Goal: Transaction & Acquisition: Book appointment/travel/reservation

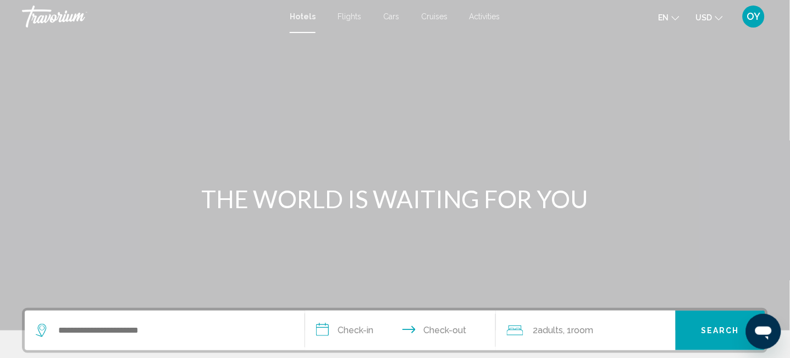
click at [431, 18] on span "Cruises" at bounding box center [434, 16] width 26 height 9
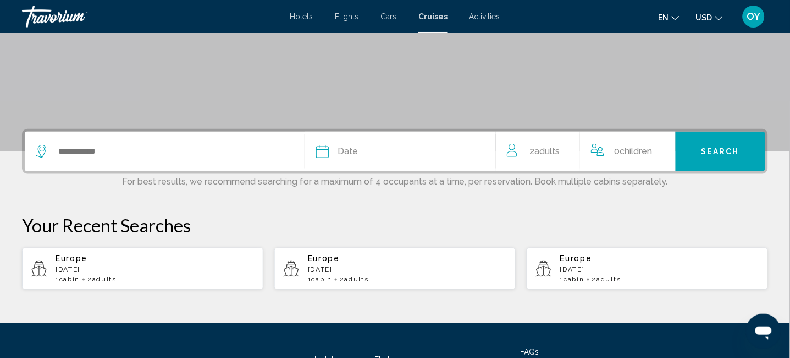
scroll to position [220, 0]
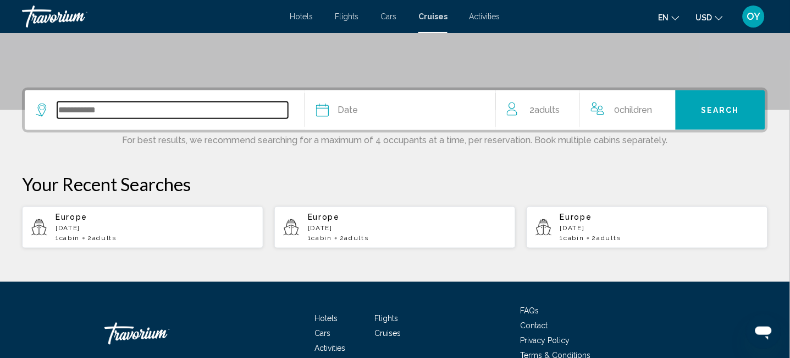
click at [78, 107] on input "Search widget" at bounding box center [172, 110] width 231 height 17
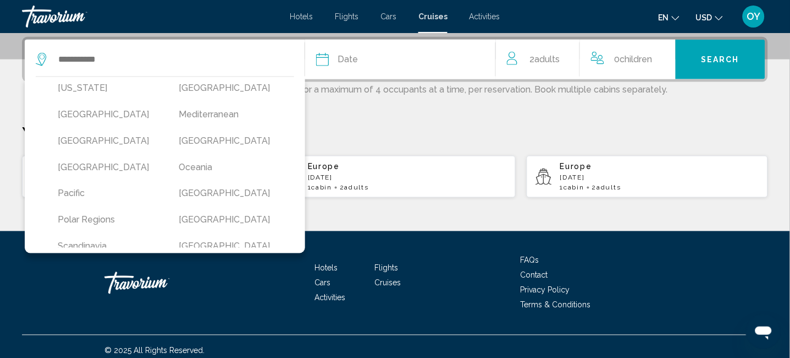
scroll to position [71, 0]
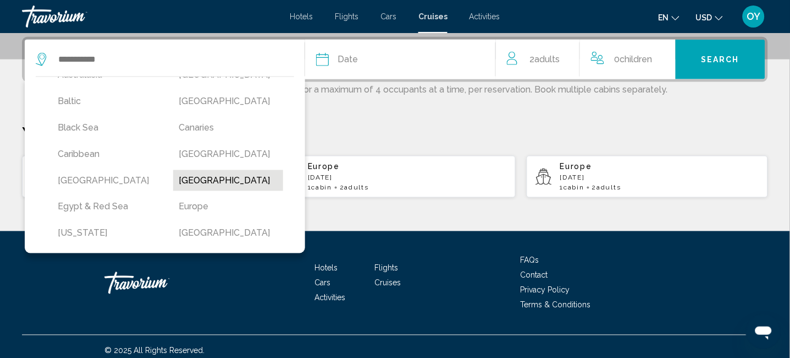
click at [232, 177] on button "[GEOGRAPHIC_DATA]" at bounding box center [228, 180] width 110 height 21
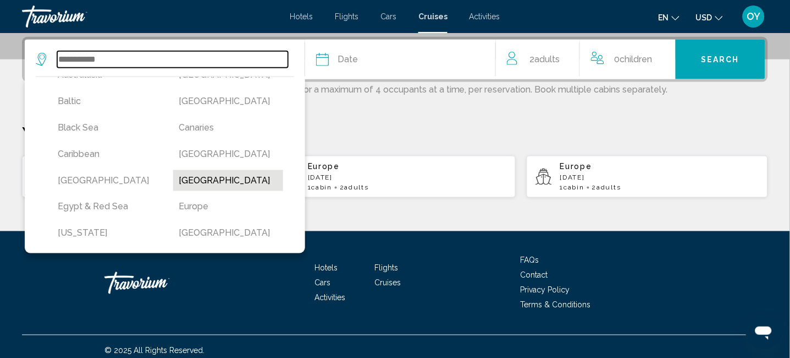
type input "**********"
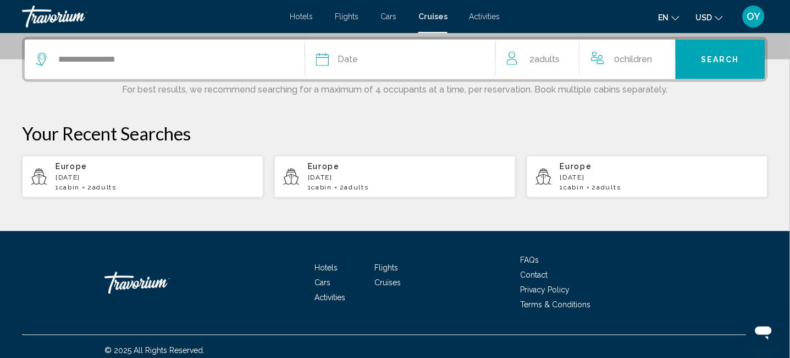
click at [355, 59] on span "Date" at bounding box center [348, 59] width 20 height 15
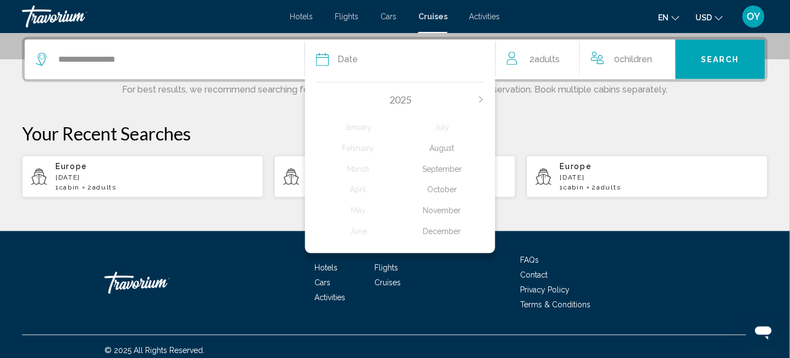
click at [454, 231] on div "December" at bounding box center [442, 232] width 84 height 20
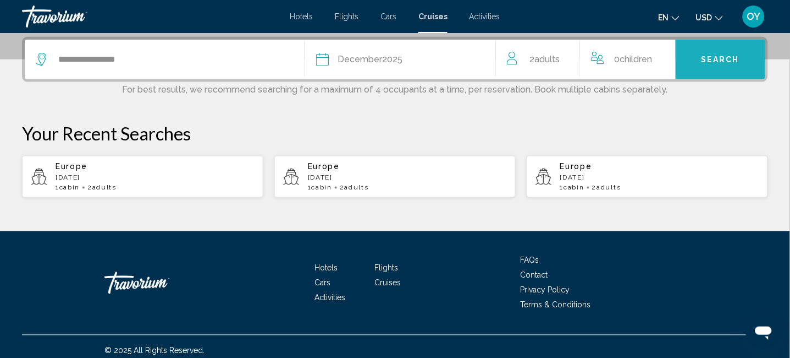
click at [725, 61] on span "Search" at bounding box center [721, 60] width 39 height 9
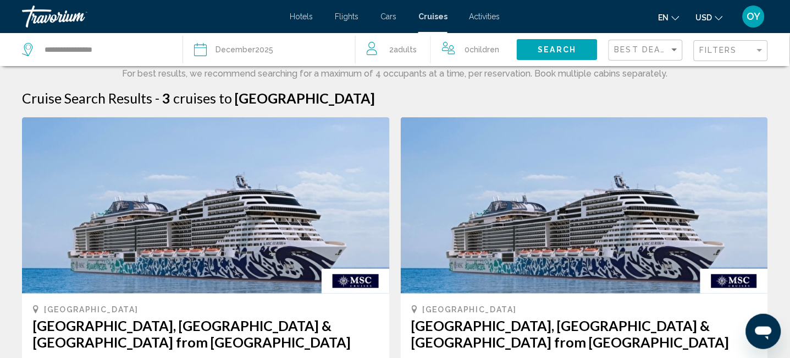
click at [301, 52] on div "Date [DATE]" at bounding box center [269, 49] width 150 height 15
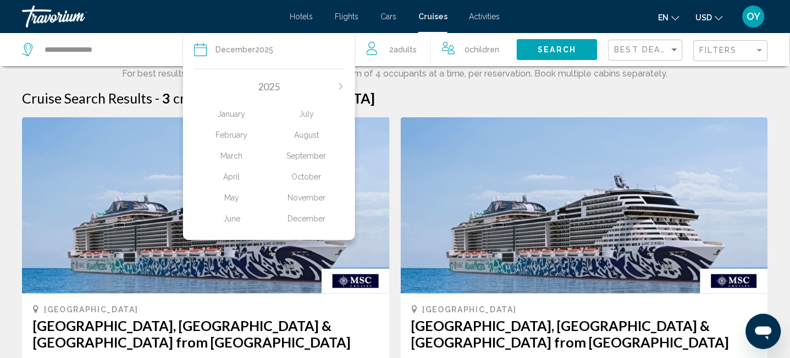
click at [342, 84] on icon "Next month" at bounding box center [341, 86] width 7 height 7
click at [227, 116] on div "January" at bounding box center [231, 114] width 75 height 20
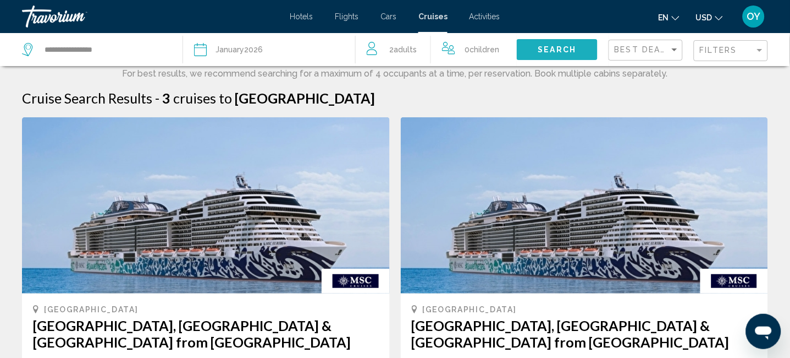
click at [556, 50] on span "Search" at bounding box center [557, 50] width 39 height 9
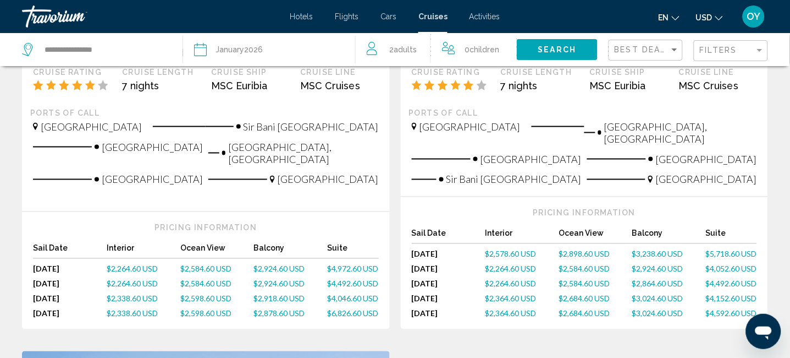
scroll to position [293, 0]
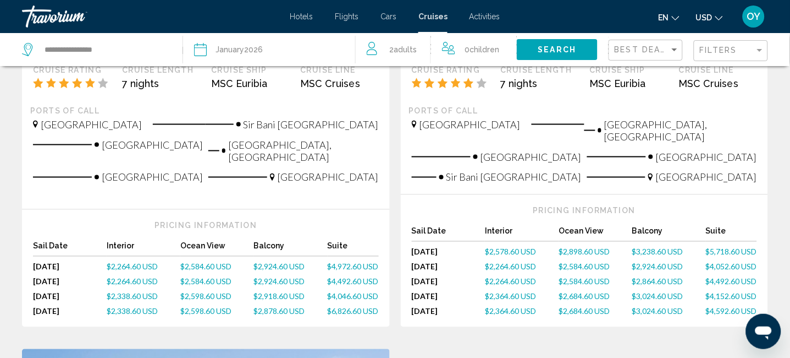
click at [269, 262] on span "$2,924.60 USD" at bounding box center [279, 266] width 51 height 9
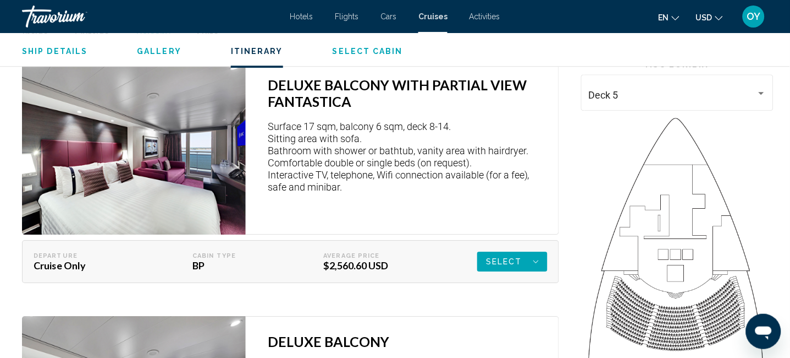
scroll to position [1485, 0]
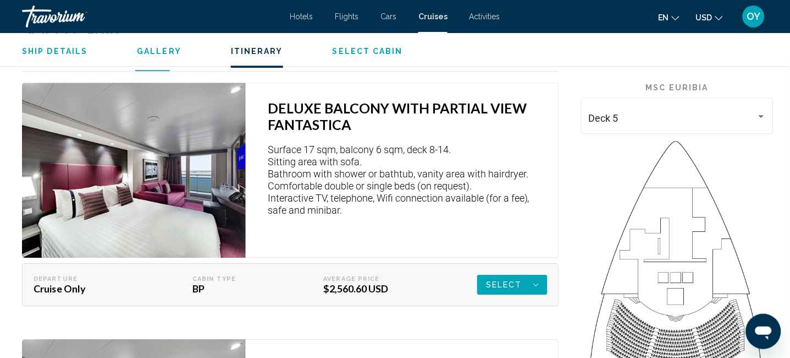
drag, startPoint x: 607, startPoint y: 153, endPoint x: 760, endPoint y: 148, distance: 153.0
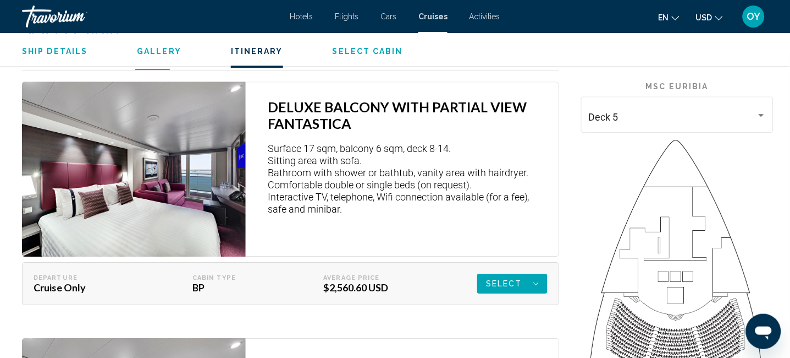
scroll to position [1339, 0]
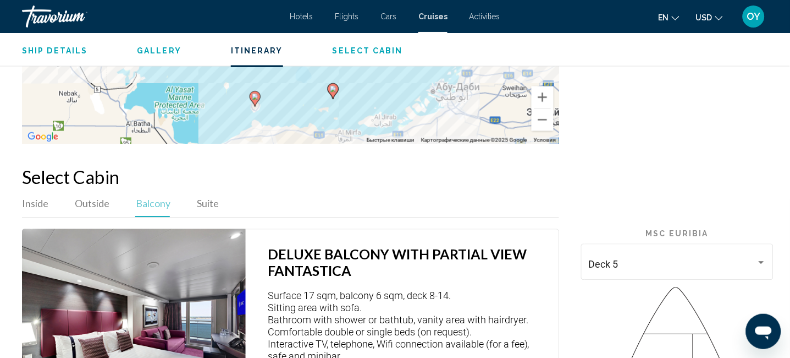
click at [681, 20] on ul "en English Español Français Italiano Português русский USD USD ($) MXN (Mex$) C…" at bounding box center [699, 17] width 81 height 18
click at [678, 19] on icon "Change language" at bounding box center [676, 18] width 8 height 8
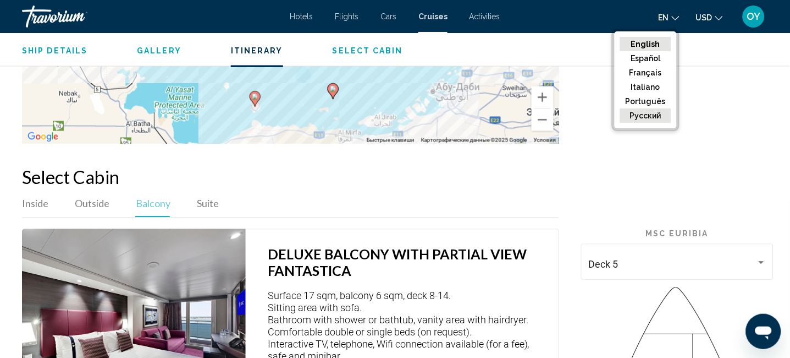
click at [648, 112] on button "русский" at bounding box center [645, 115] width 51 height 14
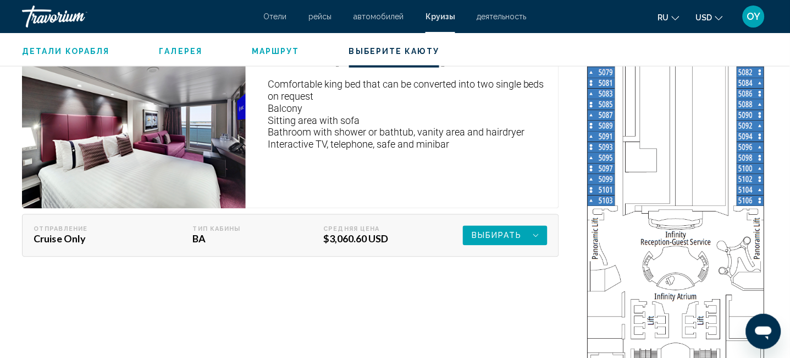
scroll to position [2072, 0]
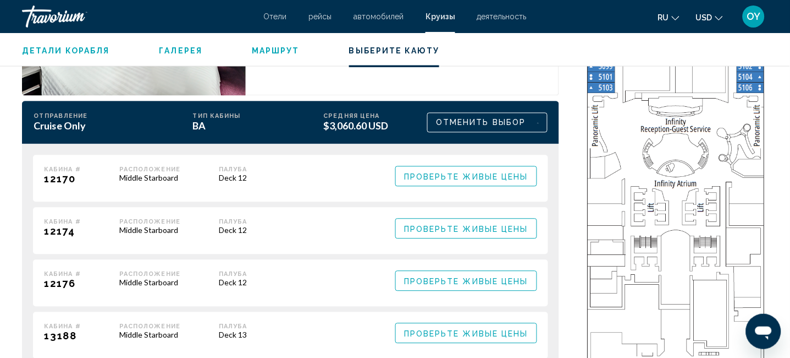
scroll to position [2292, 0]
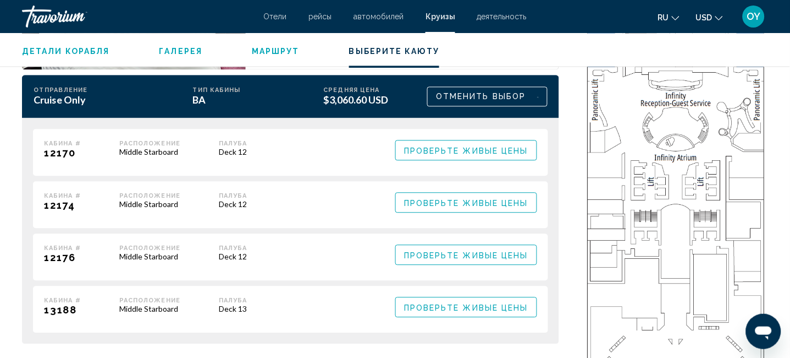
click at [469, 250] on span "Проверьте живые цены" at bounding box center [466, 254] width 124 height 9
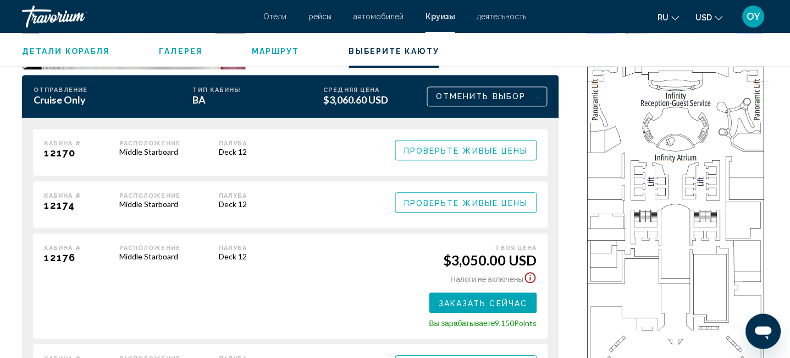
click at [531, 272] on icon "Show Taxes and Fees disclaimer" at bounding box center [530, 277] width 11 height 11
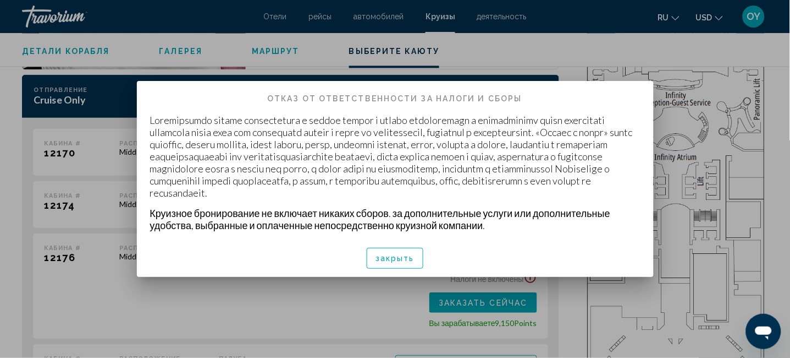
click at [345, 306] on div at bounding box center [395, 179] width 790 height 358
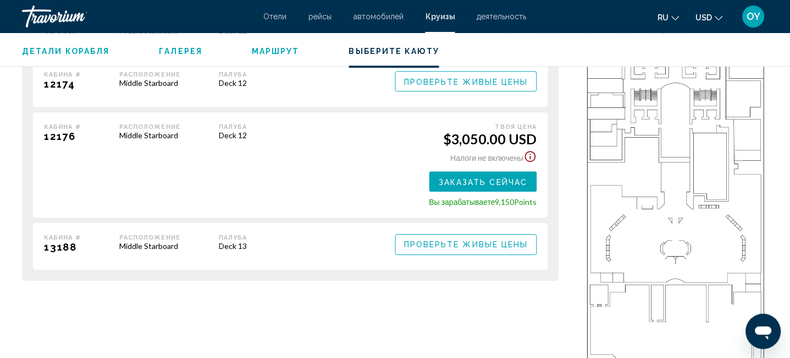
scroll to position [2439, 0]
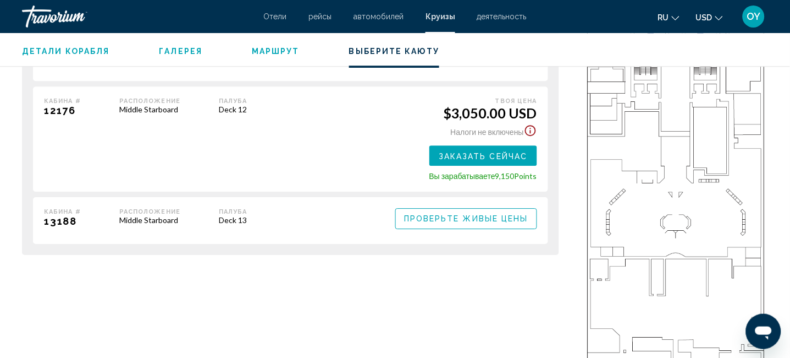
click at [0, 0] on span "Заказать сейчас" at bounding box center [0, 0] width 0 height 0
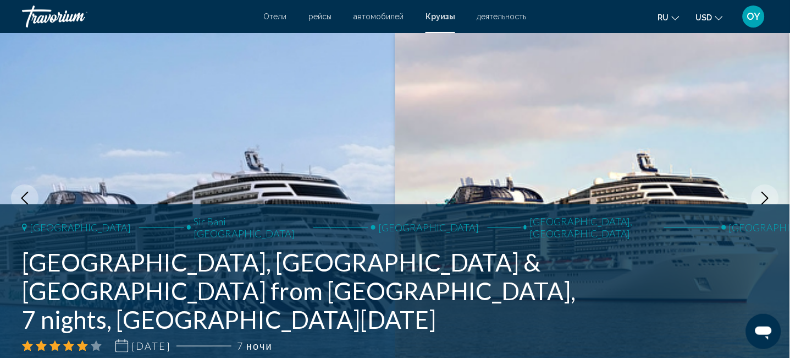
scroll to position [19, 0]
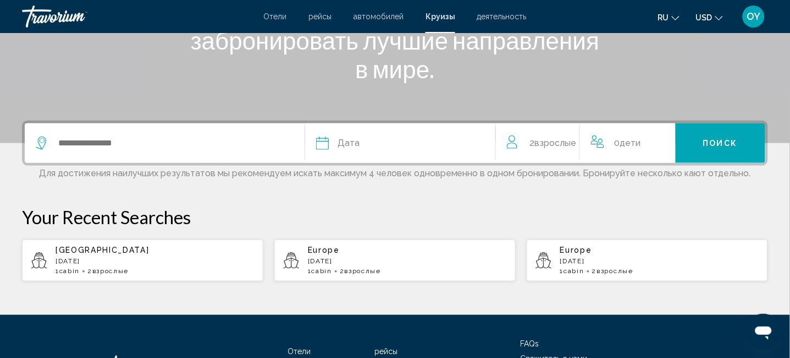
scroll to position [220, 0]
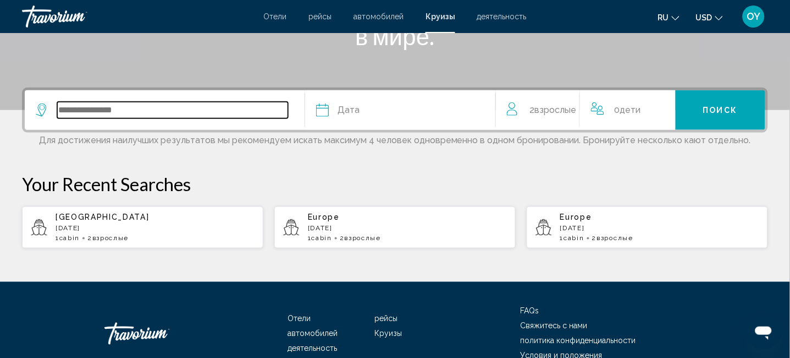
click at [118, 106] on input "Search widget" at bounding box center [172, 110] width 231 height 17
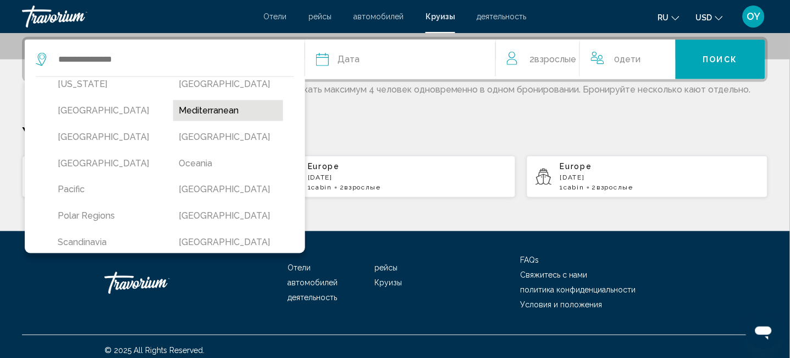
click at [219, 106] on button "Mediterranean" at bounding box center [228, 110] width 110 height 21
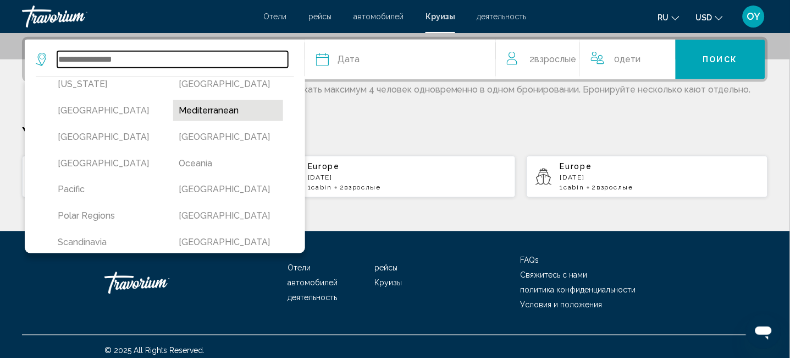
type input "**********"
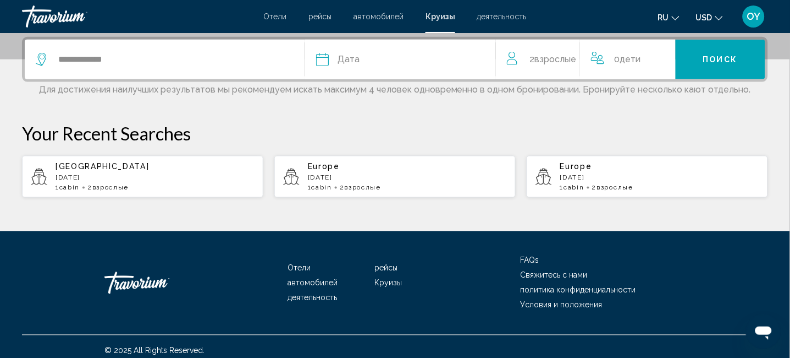
click at [361, 57] on div "Дата" at bounding box center [400, 59] width 168 height 15
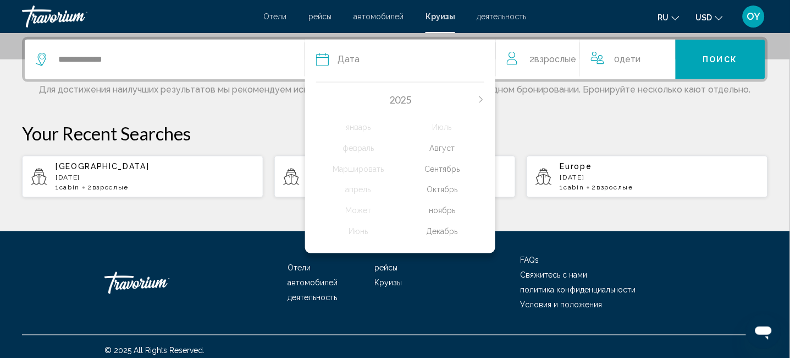
click at [482, 99] on icon "Next month" at bounding box center [481, 99] width 3 height 7
click at [358, 208] on div "Может" at bounding box center [358, 211] width 84 height 20
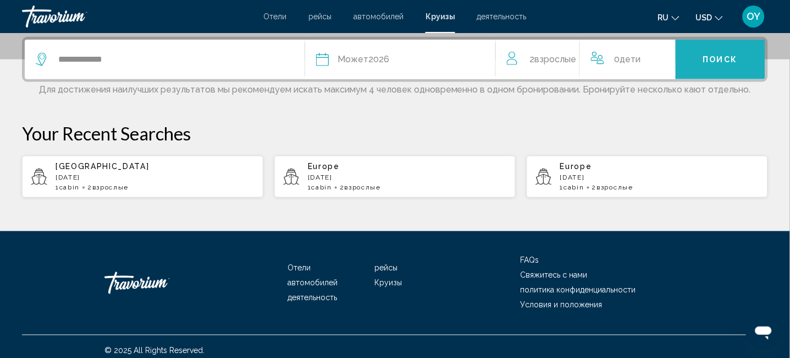
click at [717, 56] on span "Поиск" at bounding box center [720, 60] width 35 height 9
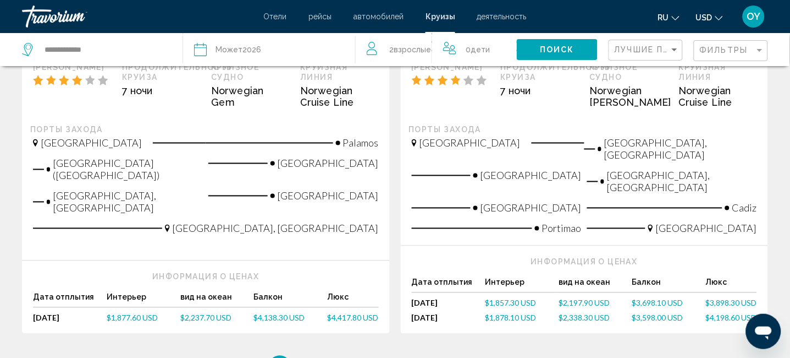
scroll to position [1246, 0]
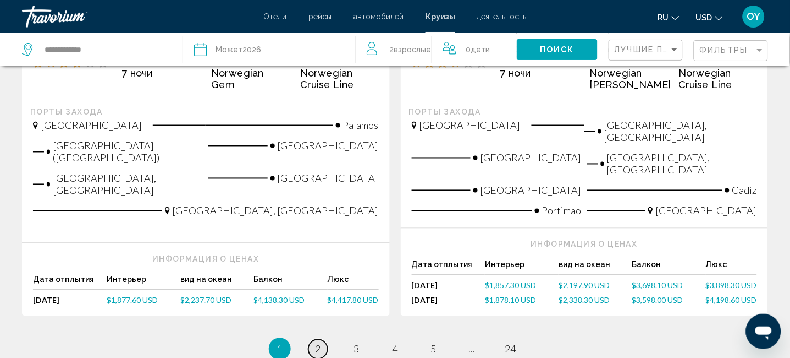
click at [316, 343] on span "2" at bounding box center [319, 349] width 6 height 12
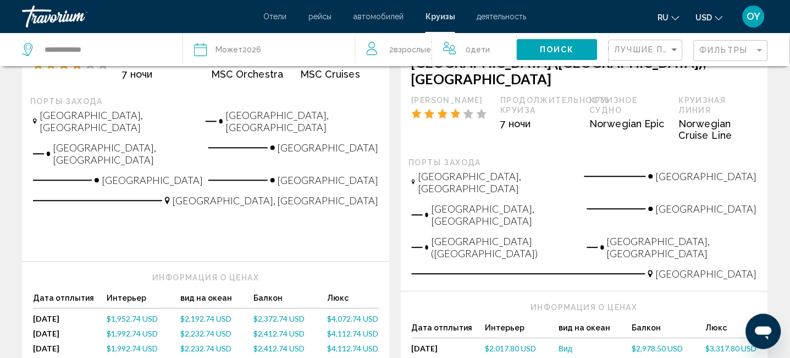
scroll to position [1472, 0]
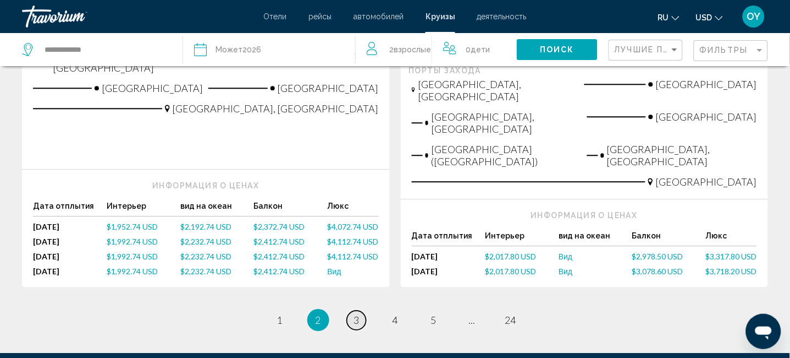
click at [361, 310] on link "page 3" at bounding box center [356, 319] width 19 height 19
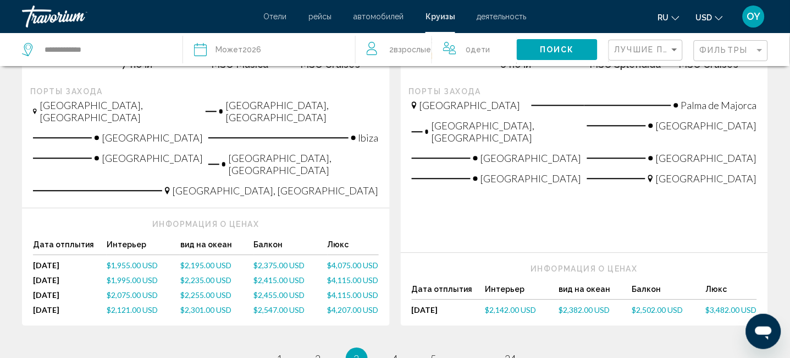
scroll to position [1429, 0]
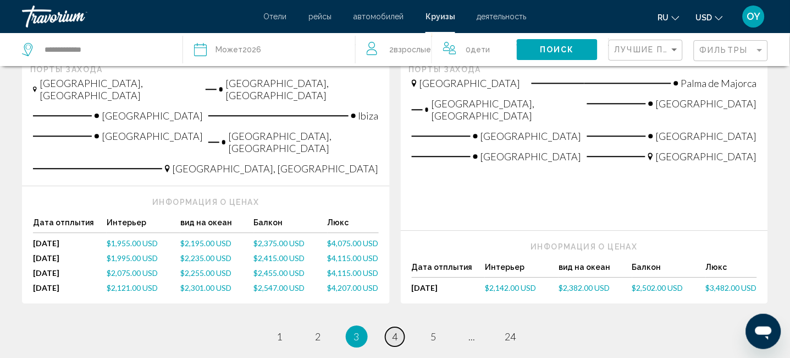
click at [400, 327] on link "page 4" at bounding box center [395, 336] width 19 height 19
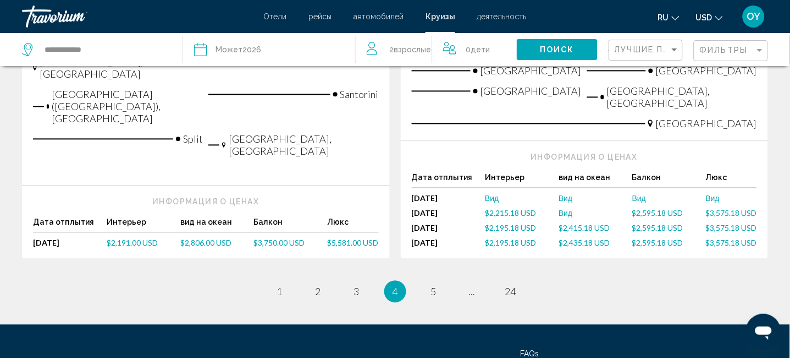
scroll to position [1393, 0]
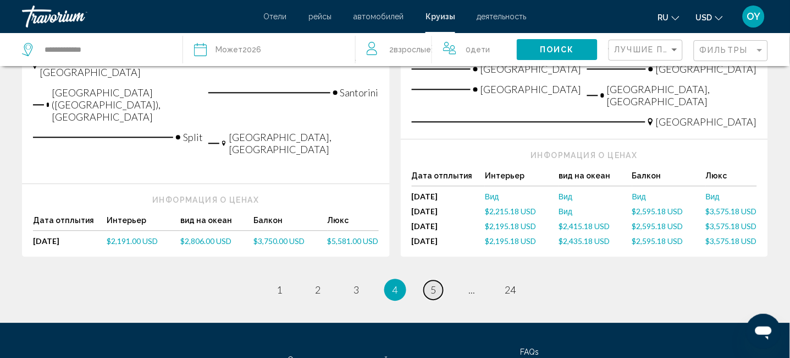
click at [435, 283] on span "5" at bounding box center [434, 289] width 6 height 12
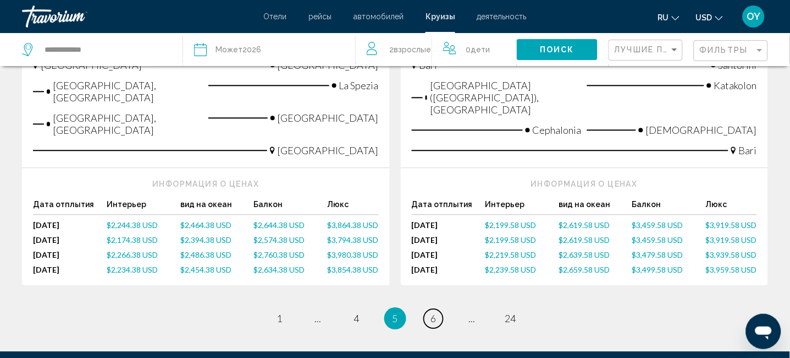
scroll to position [1466, 0]
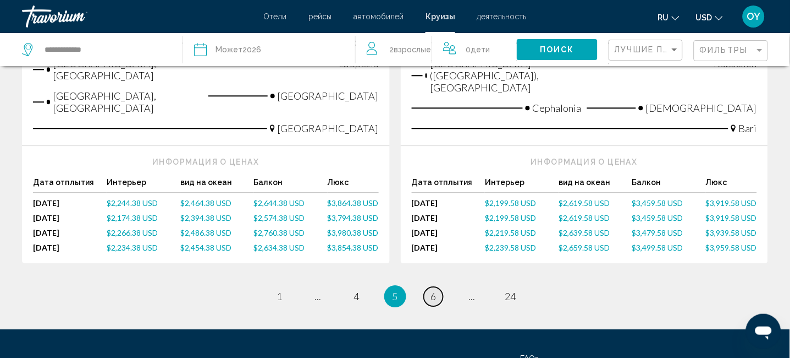
click at [434, 290] on span "6" at bounding box center [434, 296] width 6 height 12
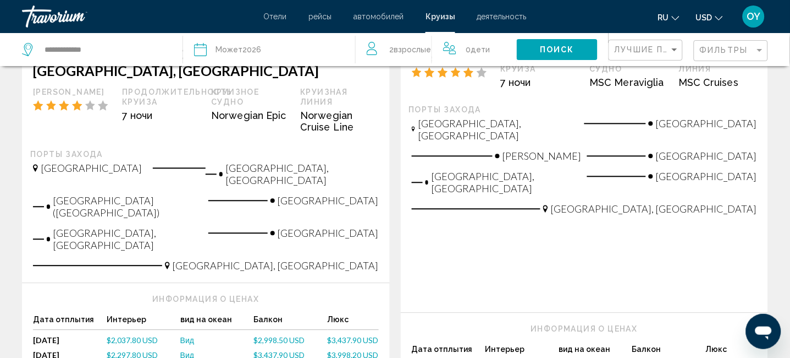
scroll to position [1466, 0]
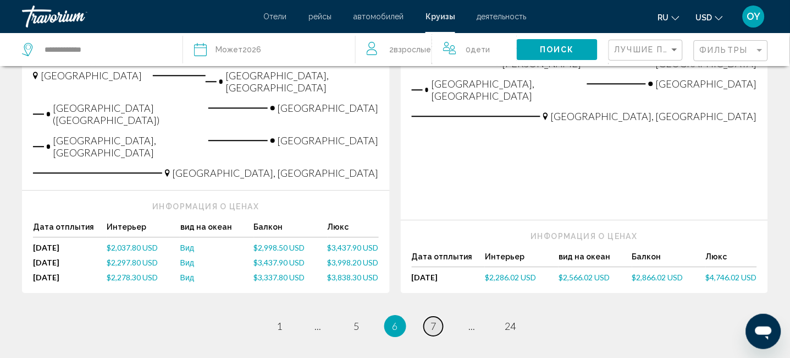
click at [431, 320] on span "7" at bounding box center [434, 326] width 6 height 12
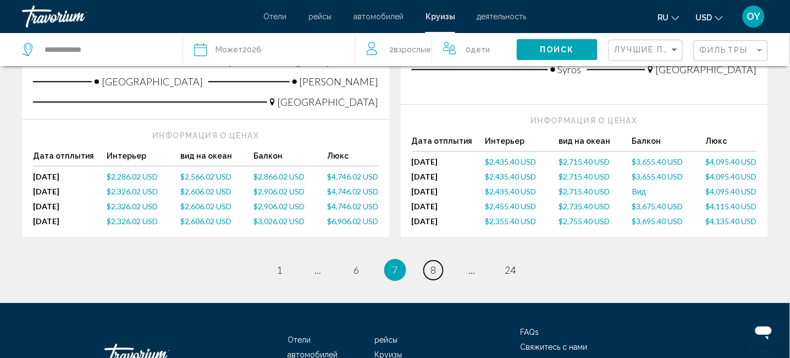
scroll to position [1472, 0]
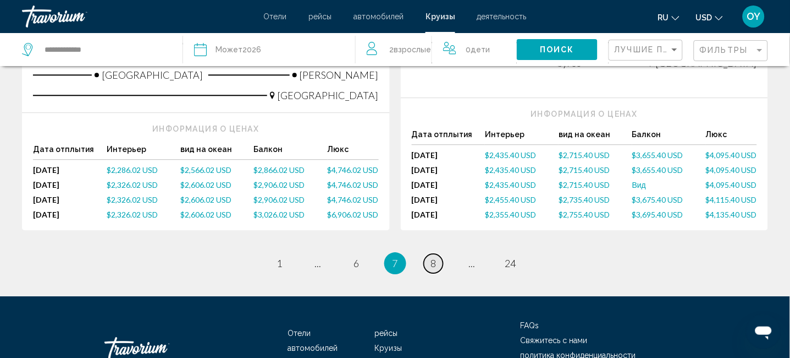
click at [433, 257] on span "8" at bounding box center [434, 263] width 6 height 12
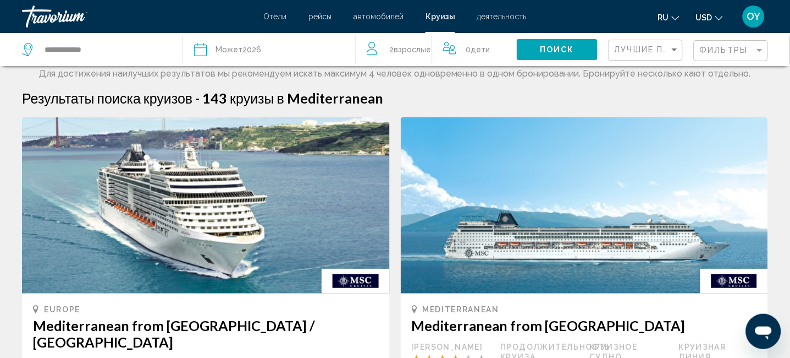
click at [235, 50] on span "Может" at bounding box center [229, 49] width 27 height 9
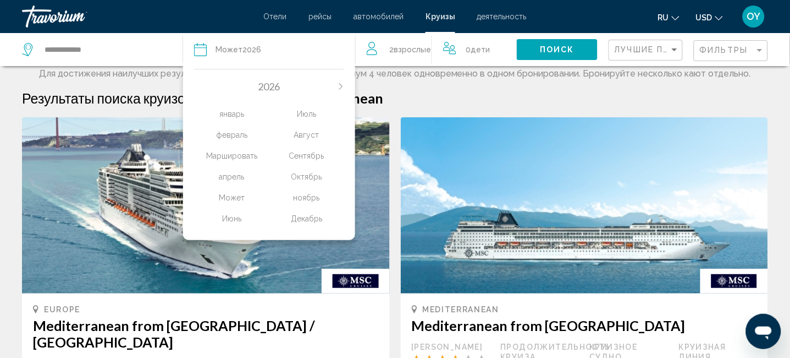
click at [210, 86] on div "2026" at bounding box center [269, 86] width 150 height 12
click at [220, 116] on div "январь" at bounding box center [231, 114] width 75 height 20
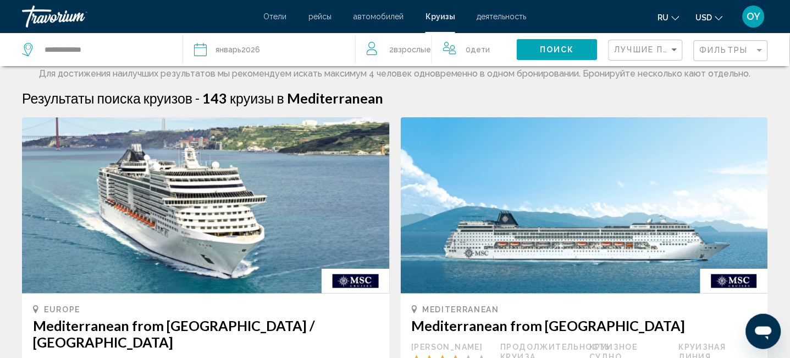
click at [196, 47] on icon "Search widget" at bounding box center [200, 49] width 13 height 13
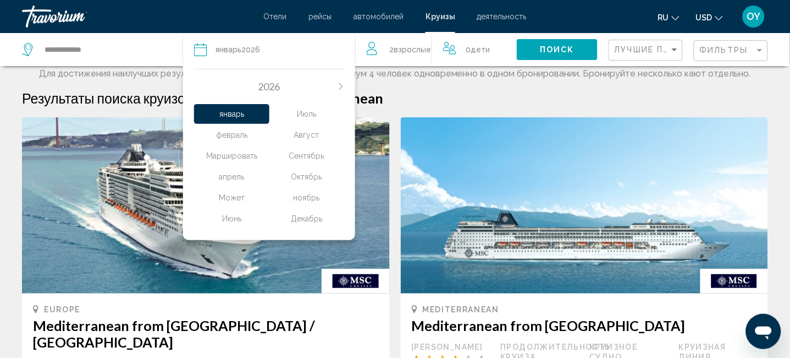
click at [231, 83] on div "2026" at bounding box center [269, 86] width 150 height 12
click at [208, 82] on div "2026" at bounding box center [269, 86] width 150 height 12
click at [197, 82] on div "2026" at bounding box center [269, 86] width 150 height 12
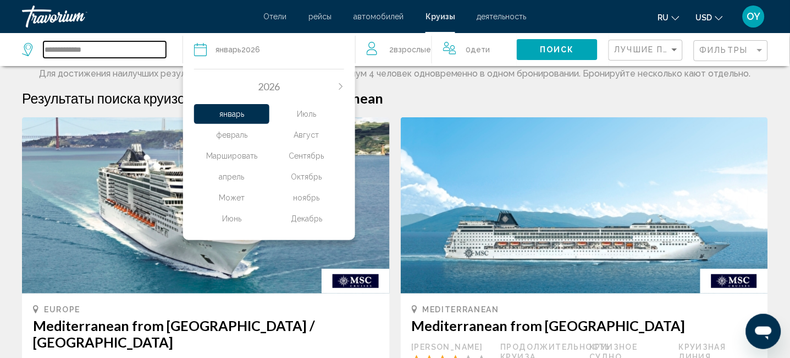
click at [165, 46] on input "**********" at bounding box center [104, 49] width 123 height 17
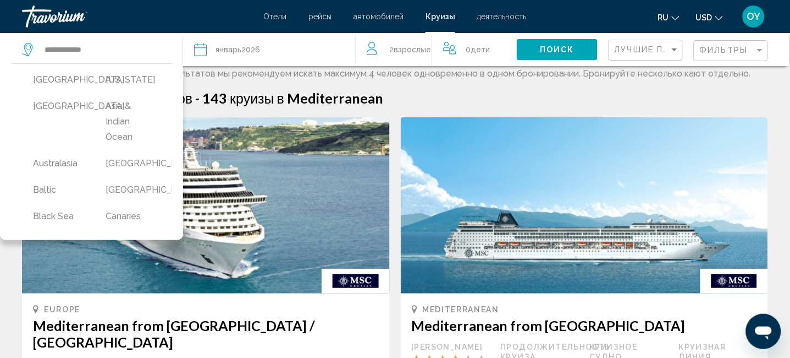
click at [205, 51] on icon "Search widget" at bounding box center [200, 49] width 13 height 13
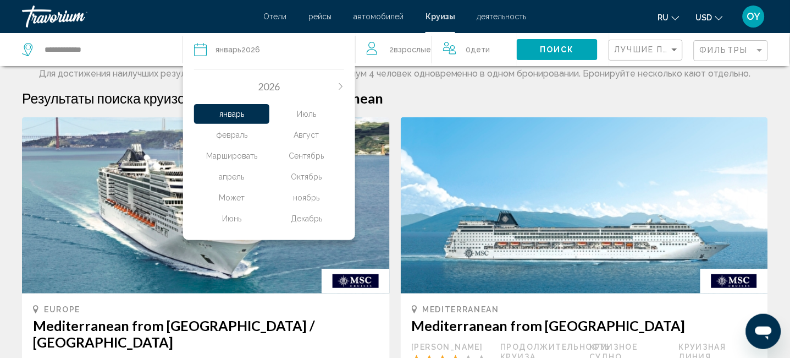
click at [265, 85] on span "2026" at bounding box center [270, 86] width 22 height 12
click at [349, 86] on div "2026 январь февраль Маршировать апрель Может Июнь Июль Август Сентябрь Октябрь …" at bounding box center [269, 151] width 172 height 177
click at [342, 85] on icon "Next month" at bounding box center [341, 86] width 7 height 7
click at [198, 87] on icon "Previous month" at bounding box center [197, 86] width 7 height 7
click at [199, 87] on icon "Previous month" at bounding box center [197, 86] width 7 height 7
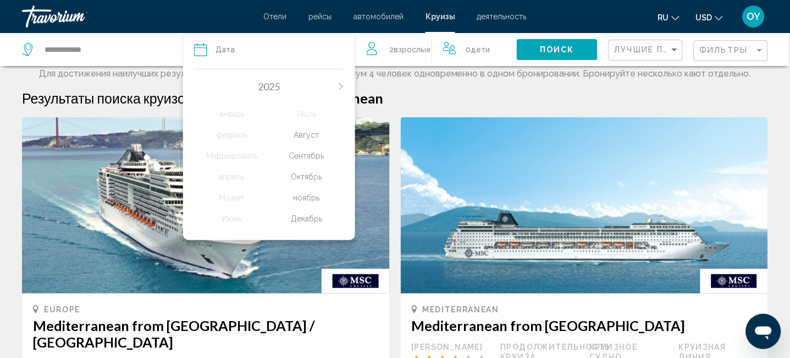
click at [307, 179] on div "Октябрь" at bounding box center [307, 177] width 75 height 20
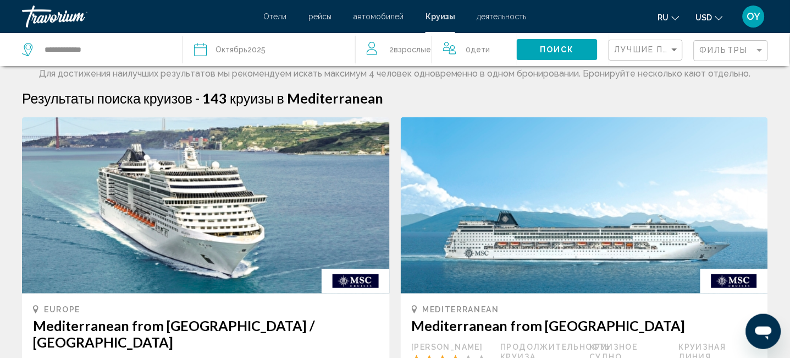
click at [557, 54] on button "Поиск" at bounding box center [557, 49] width 81 height 20
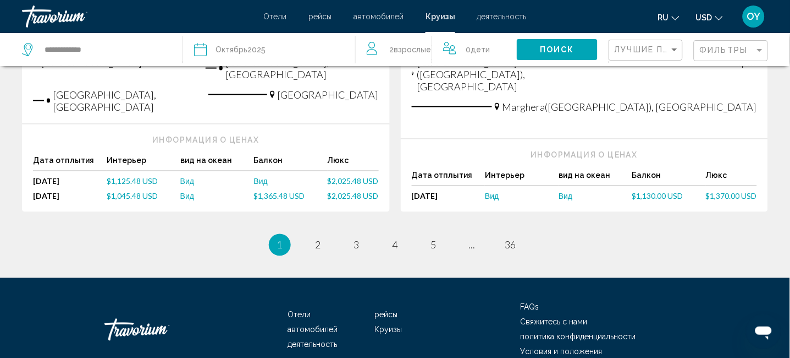
scroll to position [1252, 0]
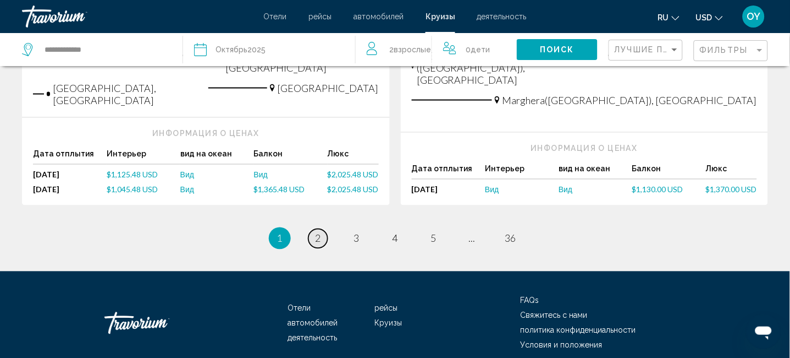
click at [318, 232] on span "2" at bounding box center [319, 238] width 6 height 12
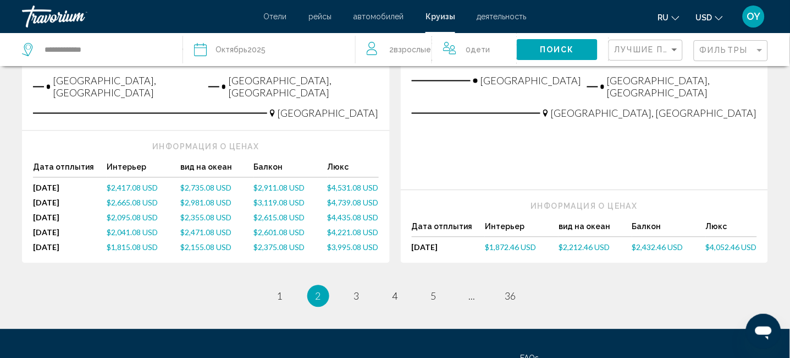
scroll to position [1358, 0]
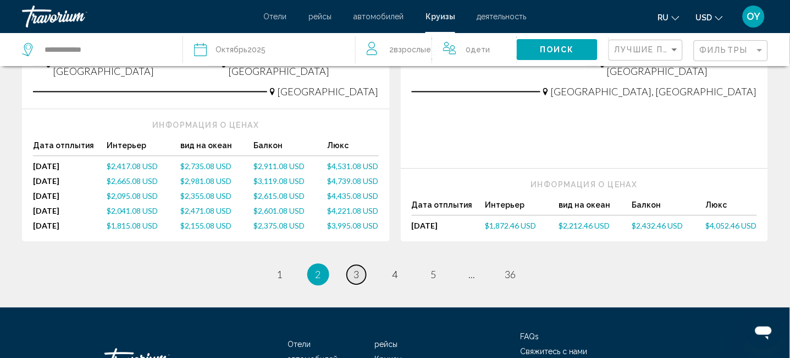
click at [361, 265] on link "page 3" at bounding box center [356, 274] width 19 height 19
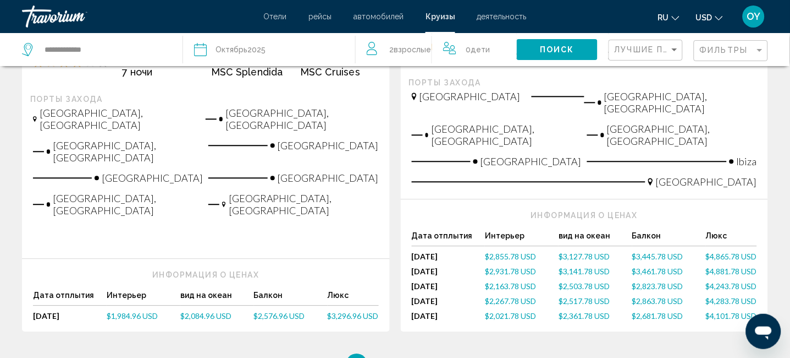
scroll to position [1502, 0]
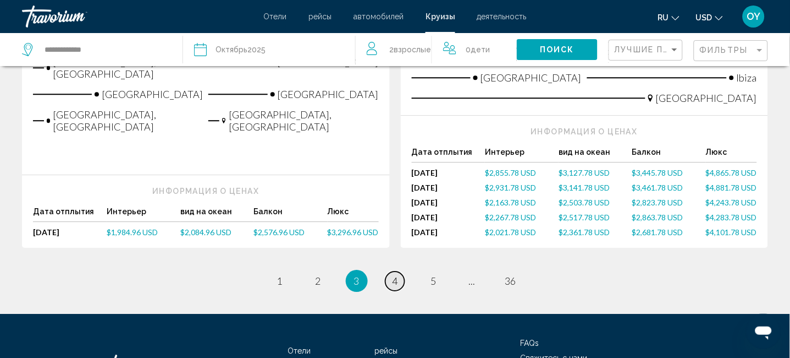
click at [399, 271] on link "page 4" at bounding box center [395, 280] width 19 height 19
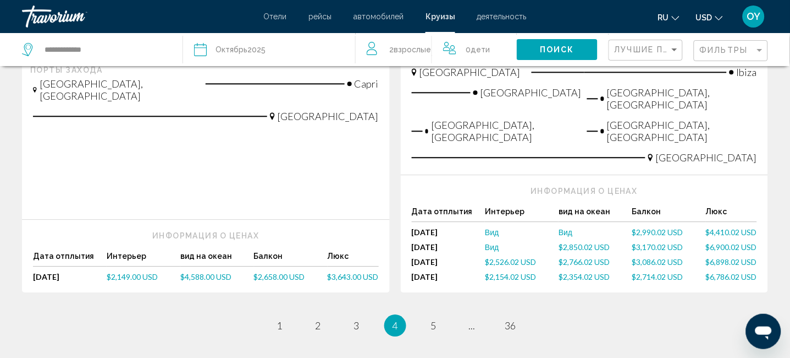
scroll to position [1467, 0]
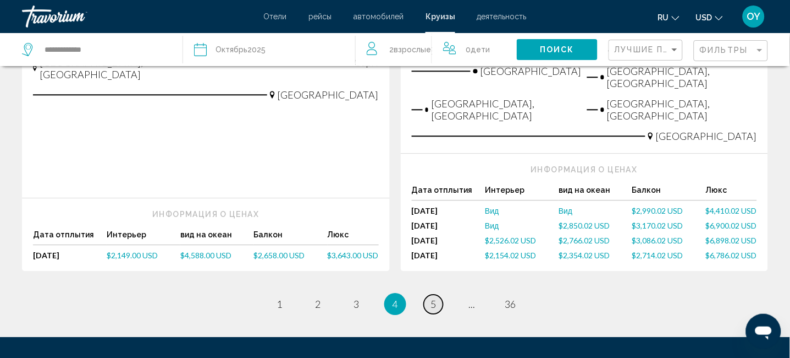
click at [428, 294] on link "page 5" at bounding box center [433, 303] width 19 height 19
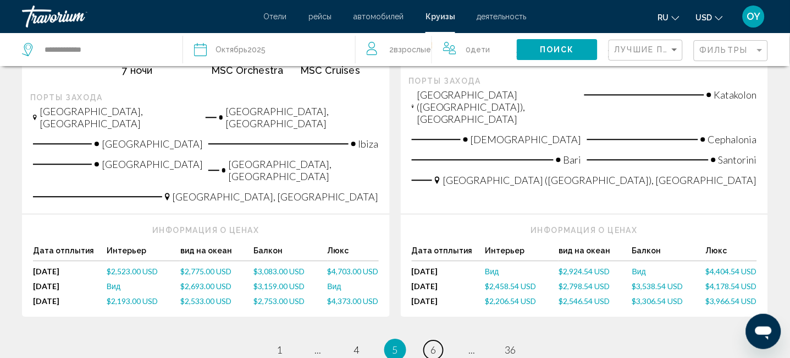
scroll to position [1432, 0]
click at [435, 343] on span "6" at bounding box center [434, 349] width 6 height 12
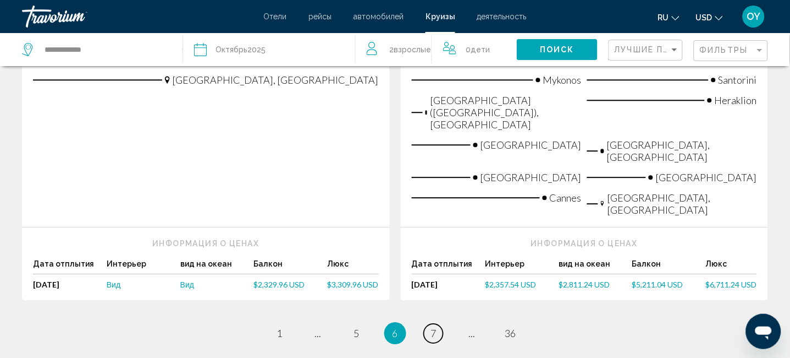
scroll to position [1481, 0]
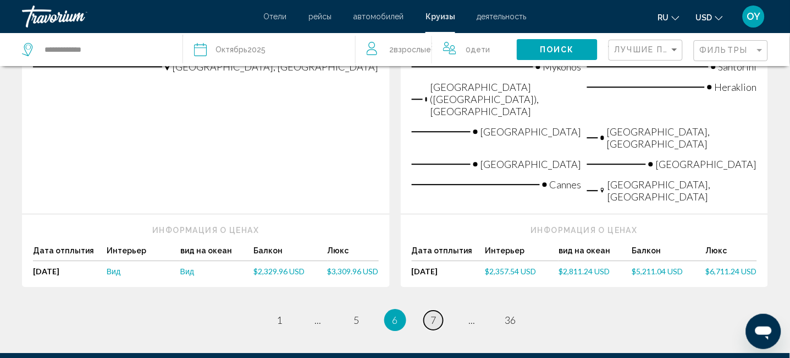
click at [442, 310] on link "page 7" at bounding box center [433, 319] width 19 height 19
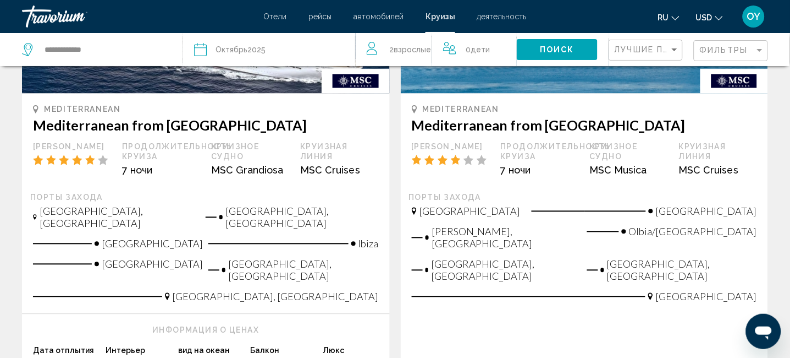
scroll to position [1470, 0]
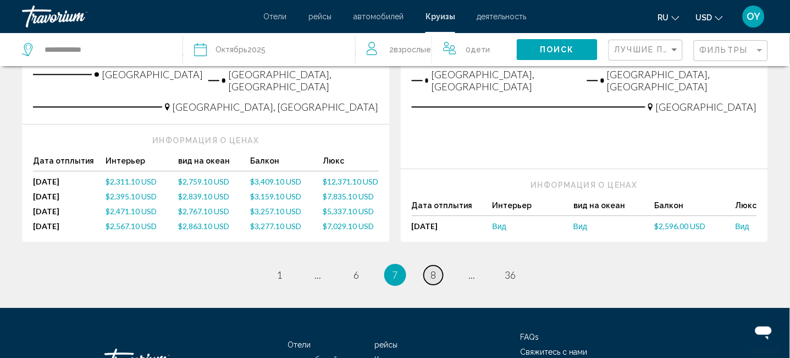
click at [433, 268] on span "8" at bounding box center [434, 274] width 6 height 12
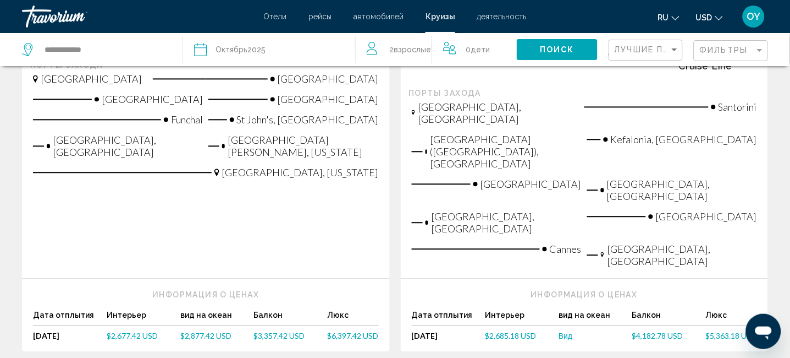
scroll to position [1412, 0]
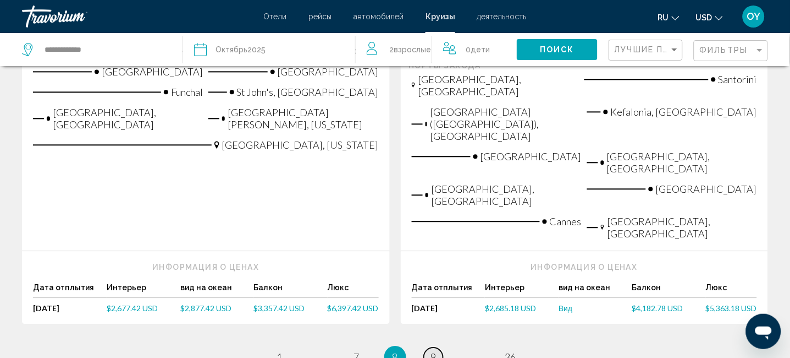
click at [432, 350] on span "9" at bounding box center [434, 356] width 6 height 12
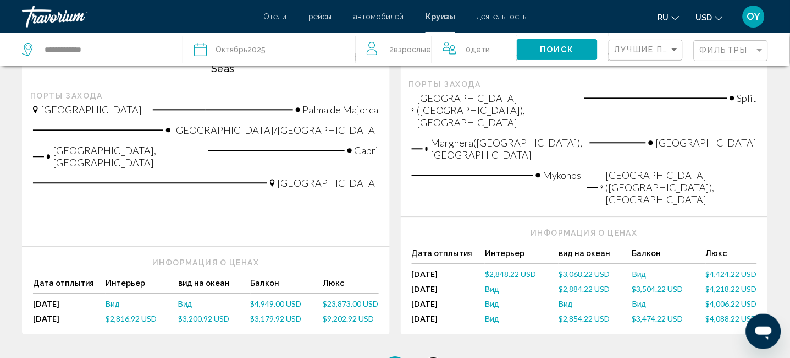
scroll to position [1441, 0]
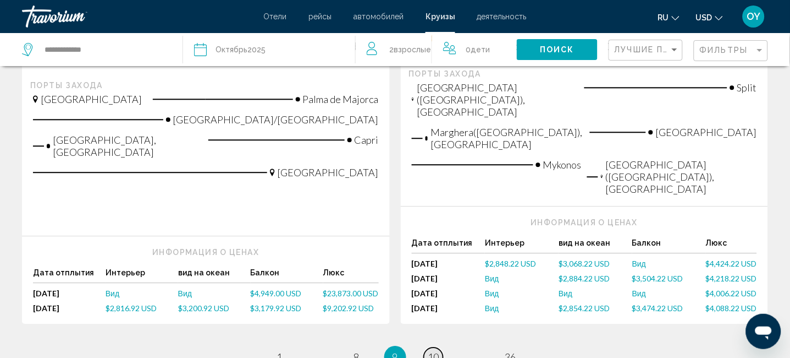
click at [437, 350] on span "10" at bounding box center [433, 356] width 11 height 12
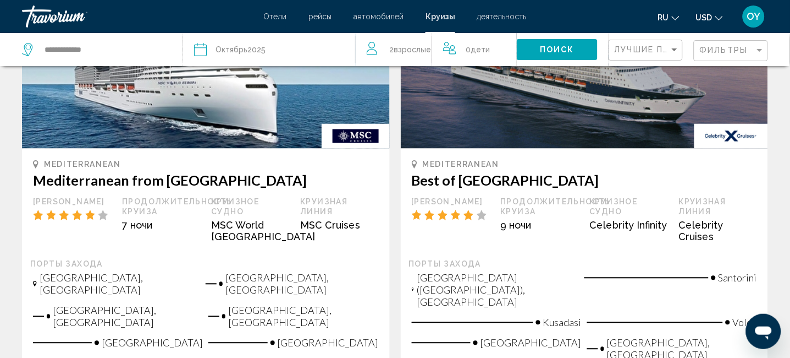
scroll to position [1393, 0]
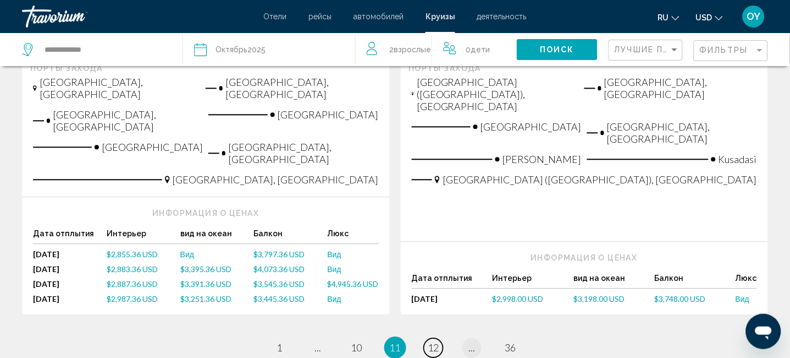
scroll to position [1492, 0]
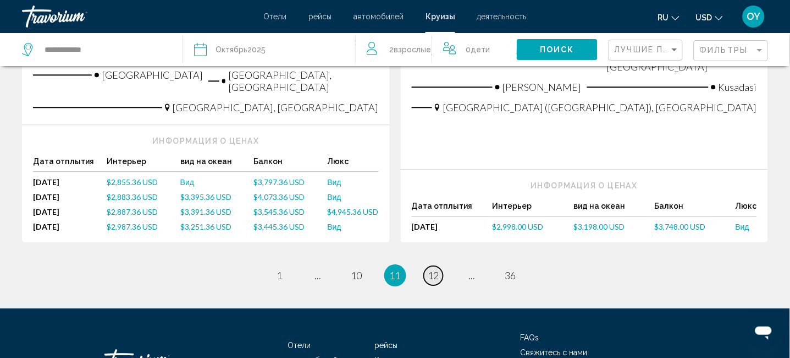
click at [432, 269] on span "12" at bounding box center [433, 275] width 11 height 12
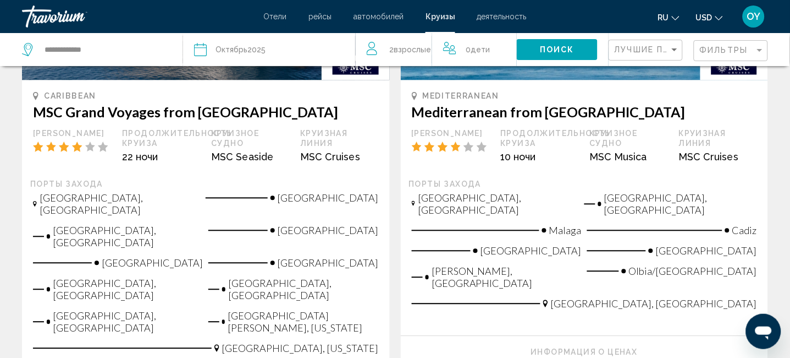
scroll to position [1481, 0]
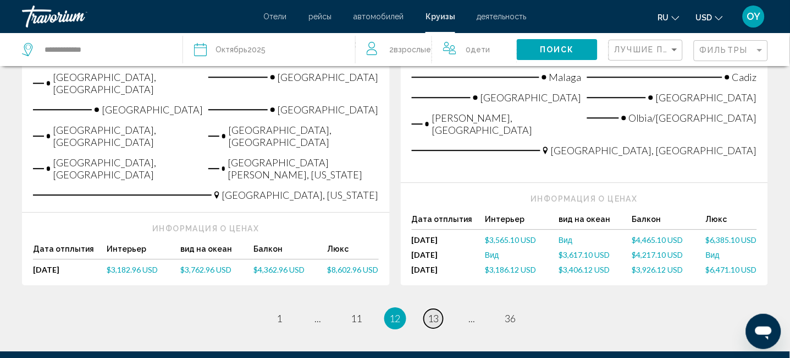
click at [441, 309] on link "page 13" at bounding box center [433, 318] width 19 height 19
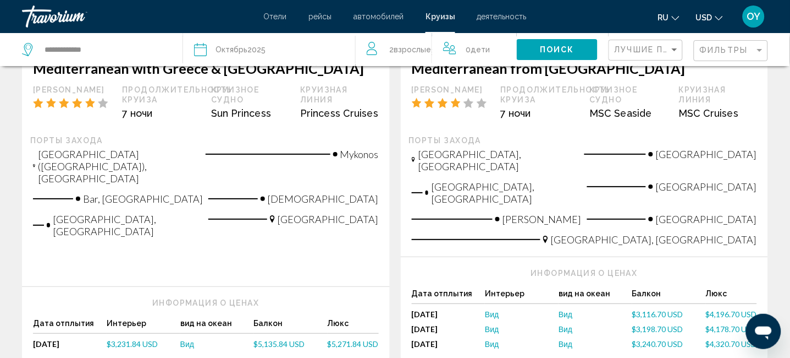
scroll to position [880, 0]
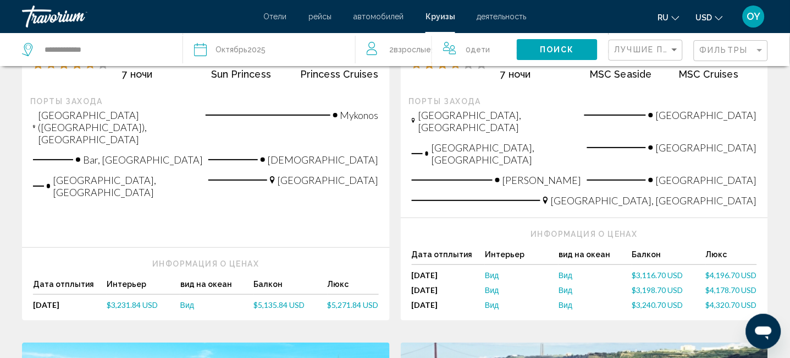
click at [194, 300] on span "Вид" at bounding box center [187, 304] width 14 height 9
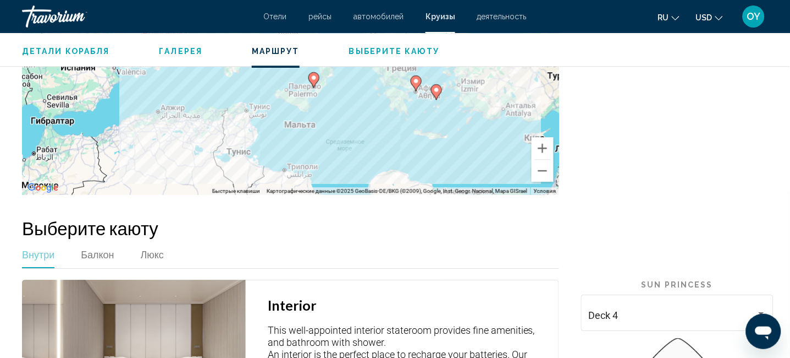
scroll to position [1485, 0]
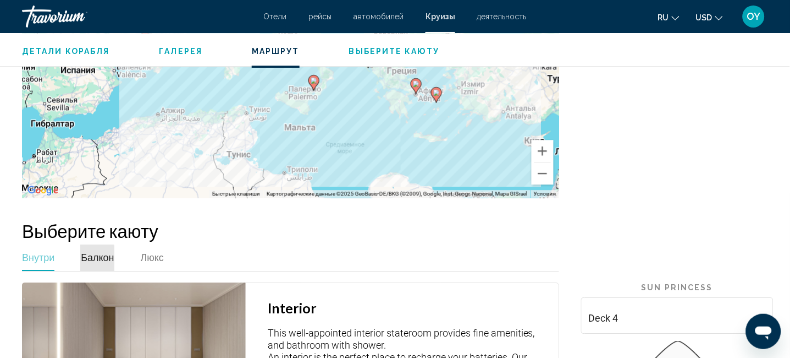
click at [94, 251] on span "Балкон" at bounding box center [97, 257] width 33 height 12
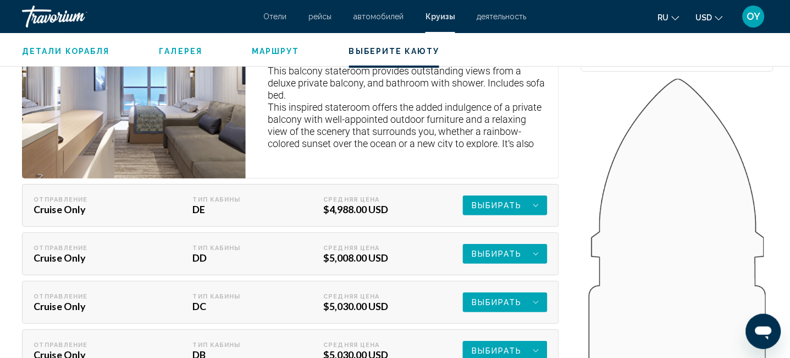
scroll to position [1779, 0]
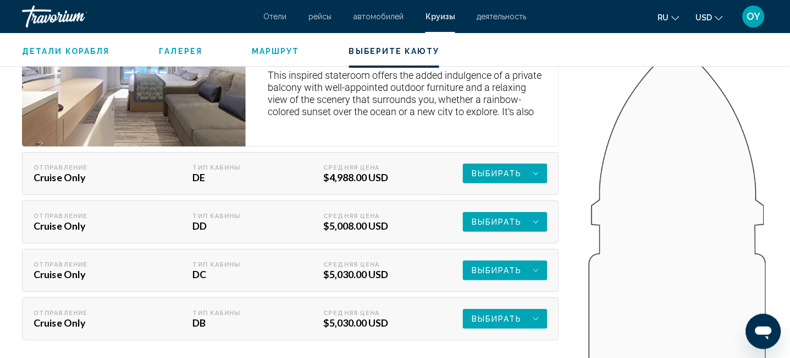
click at [543, 183] on button "Выбирать" at bounding box center [505, 173] width 85 height 20
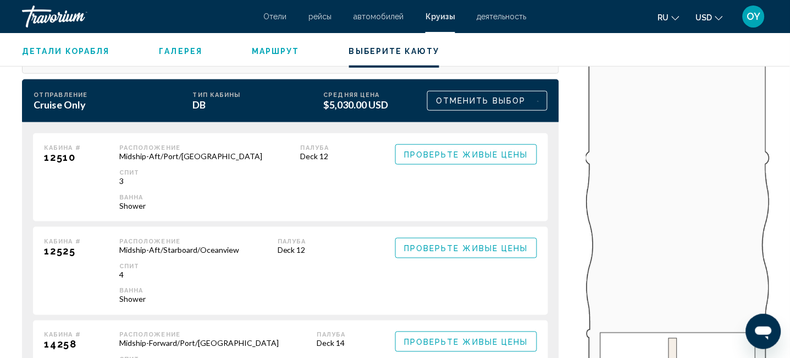
scroll to position [1999, 0]
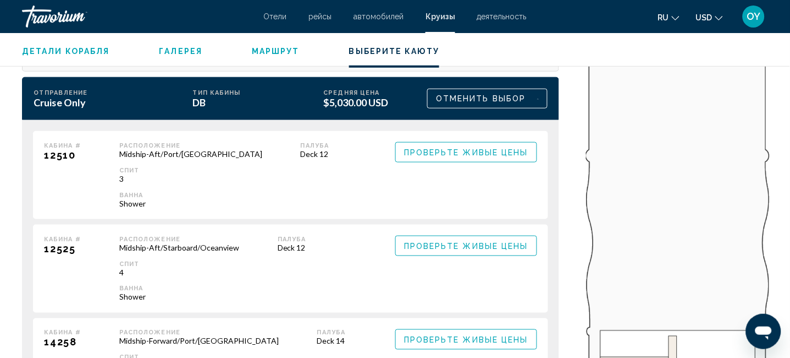
click at [465, 241] on span "Проверьте живые цены" at bounding box center [466, 245] width 124 height 9
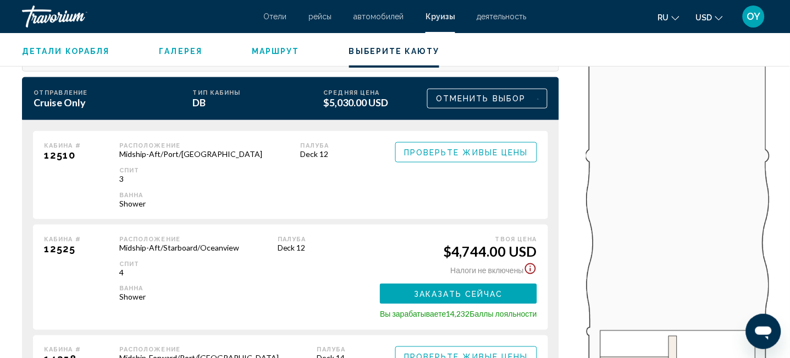
click at [0, 0] on span "Заказать сейчас" at bounding box center [0, 0] width 0 height 0
